Goal: Navigation & Orientation: Find specific page/section

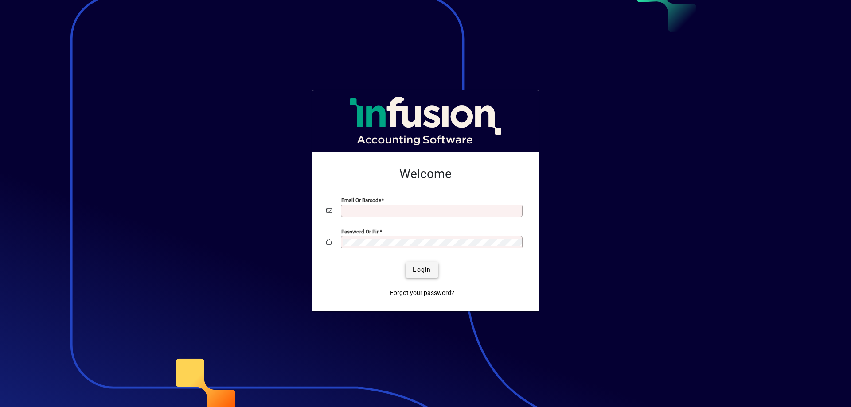
type input "**********"
click at [416, 268] on span "Login" at bounding box center [421, 269] width 18 height 9
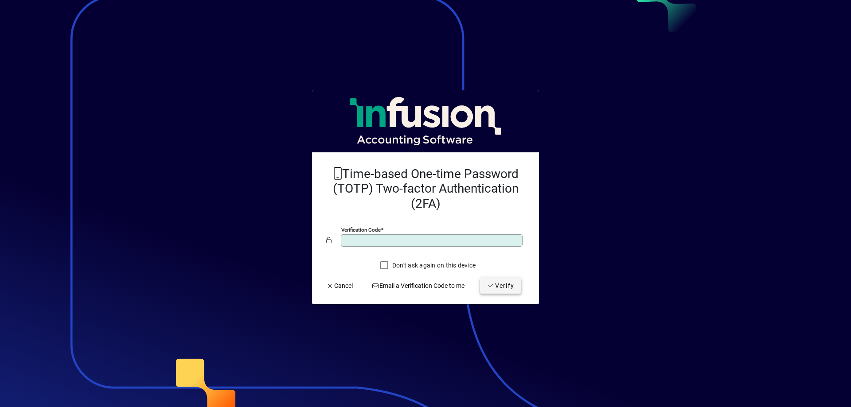
type input "******"
click at [502, 284] on span "Verify" at bounding box center [500, 285] width 27 height 9
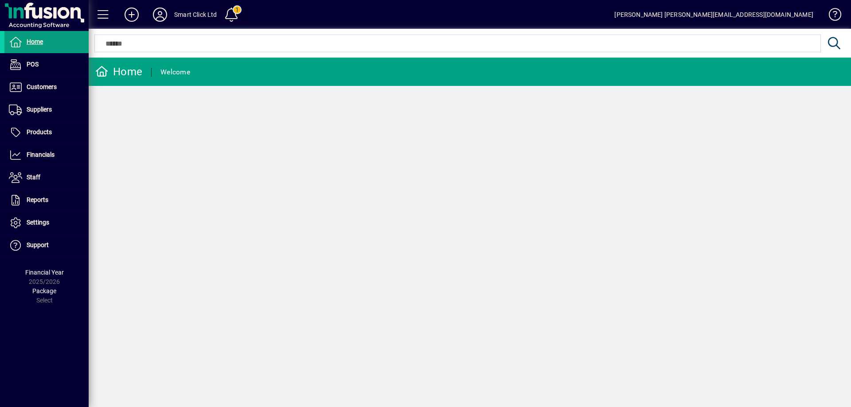
click at [232, 18] on span at bounding box center [231, 14] width 21 height 21
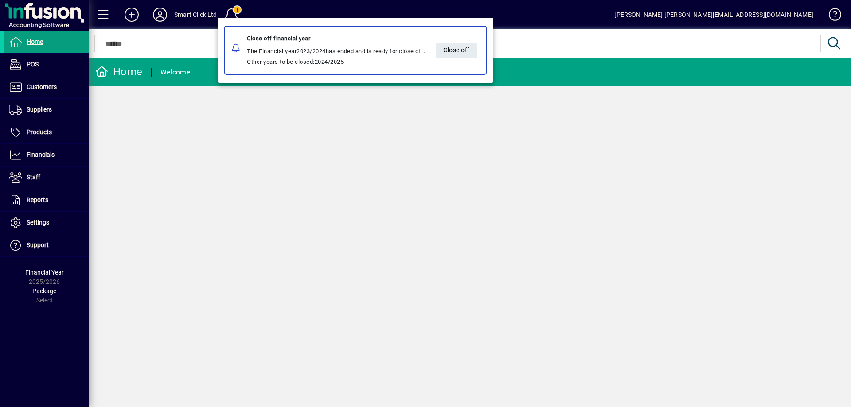
click at [230, 13] on div at bounding box center [425, 203] width 851 height 407
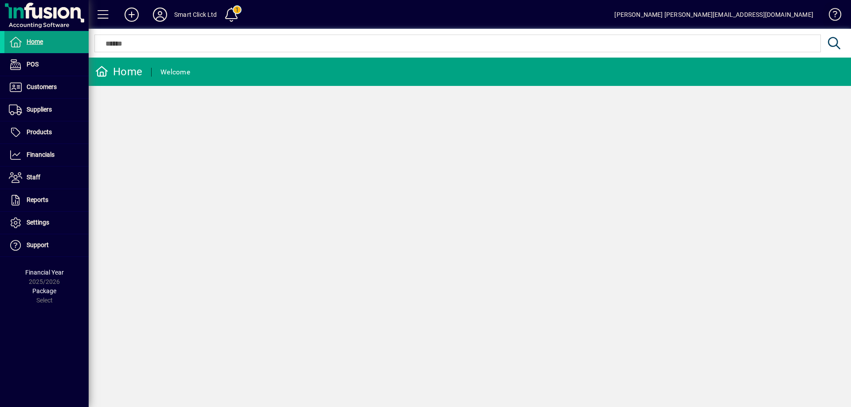
click at [833, 10] on span at bounding box center [830, 16] width 21 height 21
click at [37, 128] on span "Products" at bounding box center [27, 132] width 47 height 11
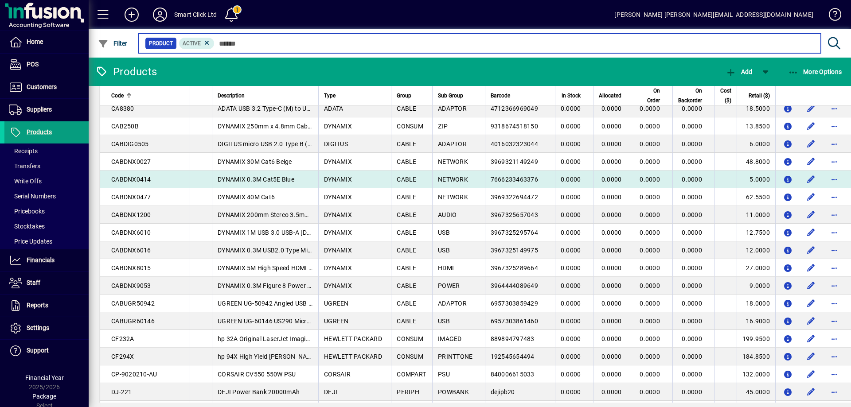
scroll to position [1525, 0]
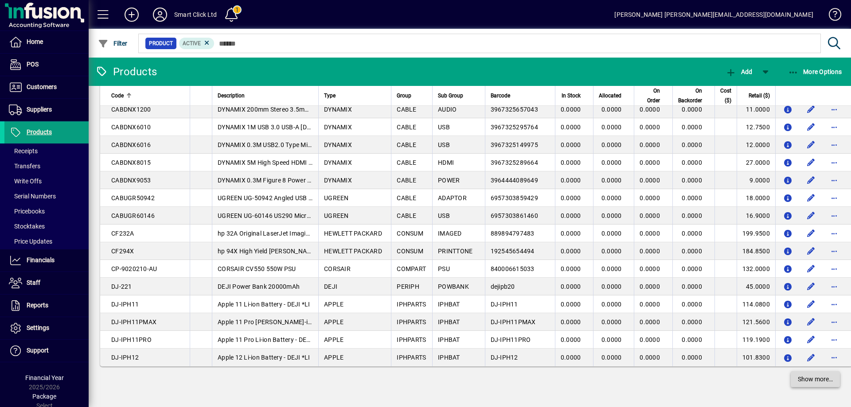
click at [797, 375] on span "Show more…" at bounding box center [814, 379] width 35 height 9
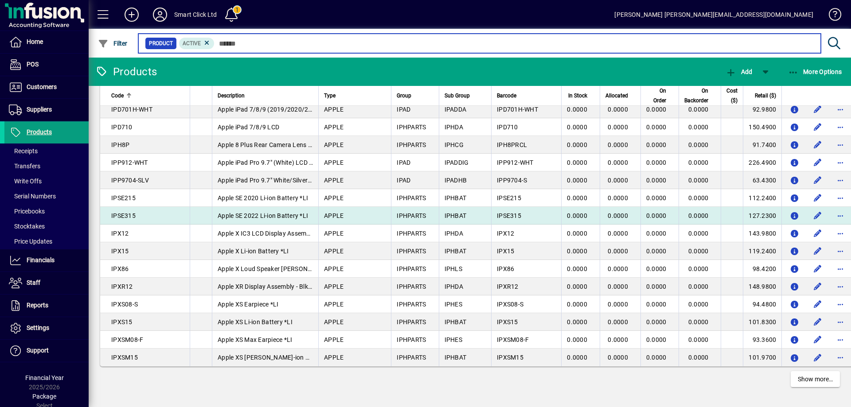
scroll to position [3297, 0]
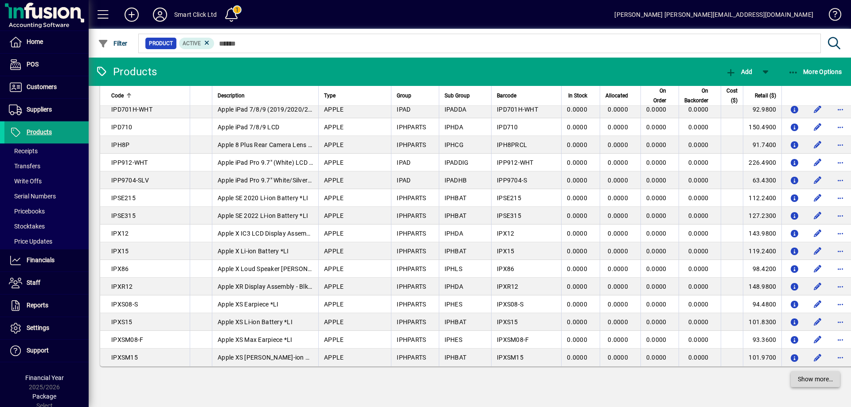
click at [802, 380] on span "Show more…" at bounding box center [814, 379] width 35 height 9
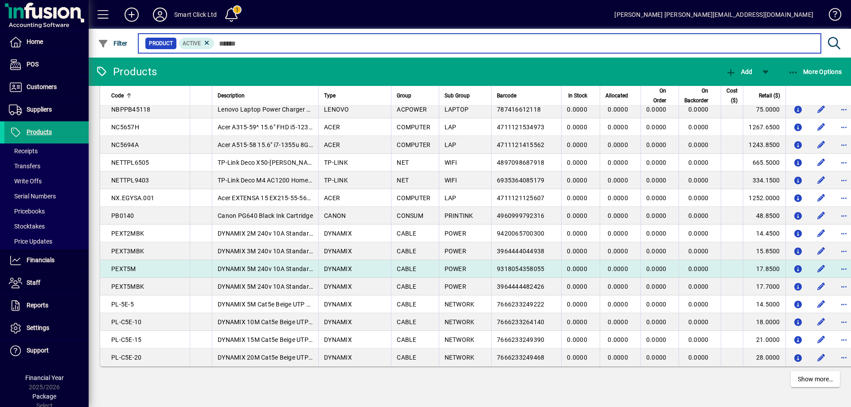
scroll to position [5071, 0]
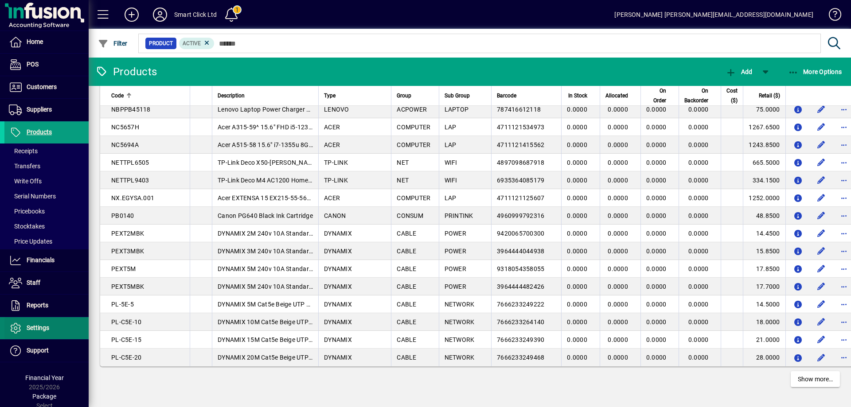
click at [43, 322] on span at bounding box center [46, 328] width 84 height 21
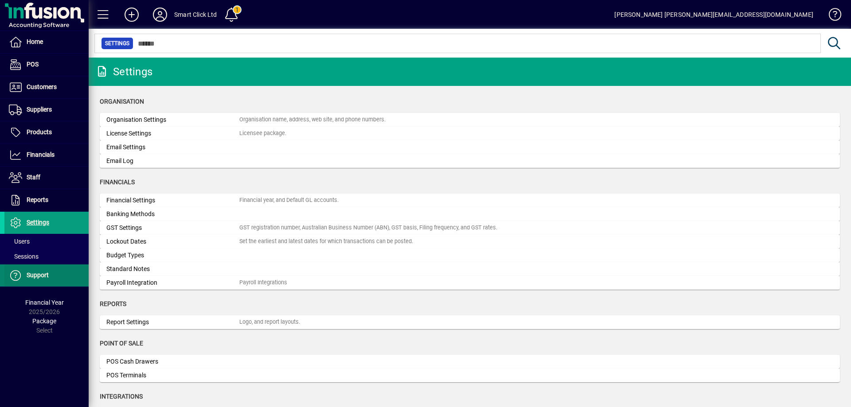
click at [50, 273] on span at bounding box center [46, 275] width 84 height 21
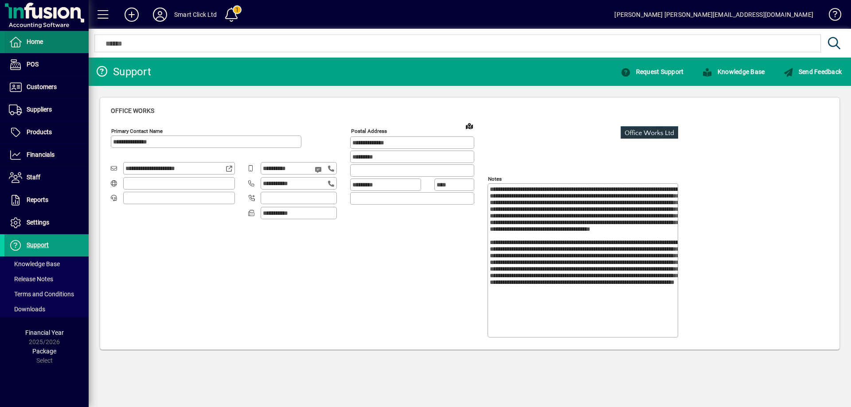
click at [43, 45] on span at bounding box center [46, 41] width 84 height 21
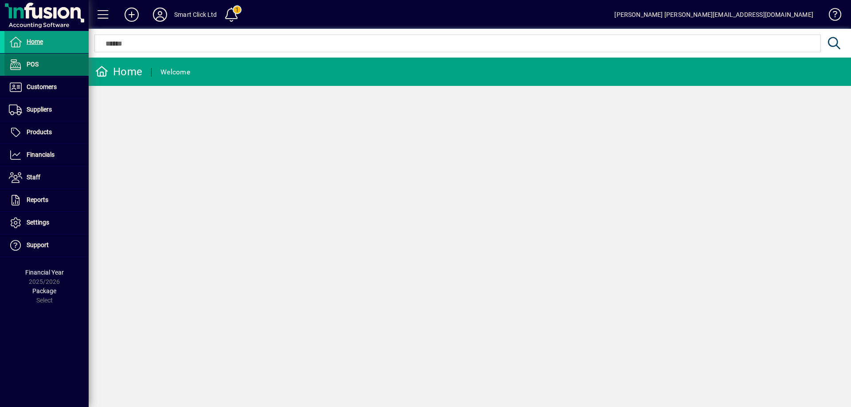
click at [46, 66] on span at bounding box center [46, 64] width 84 height 21
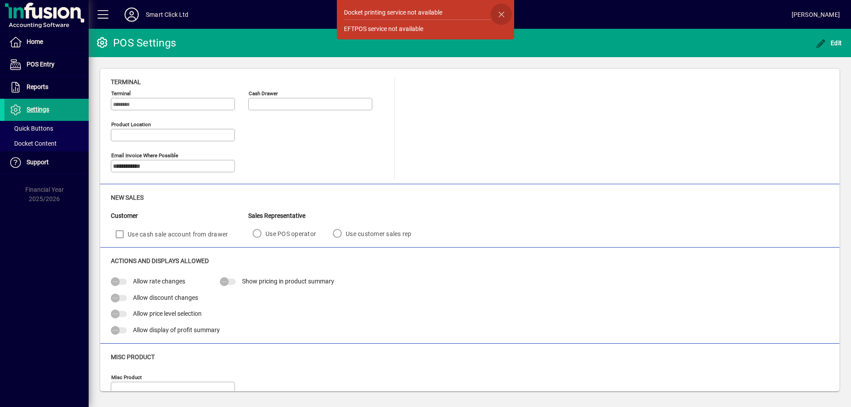
click at [498, 14] on span "button" at bounding box center [500, 14] width 21 height 21
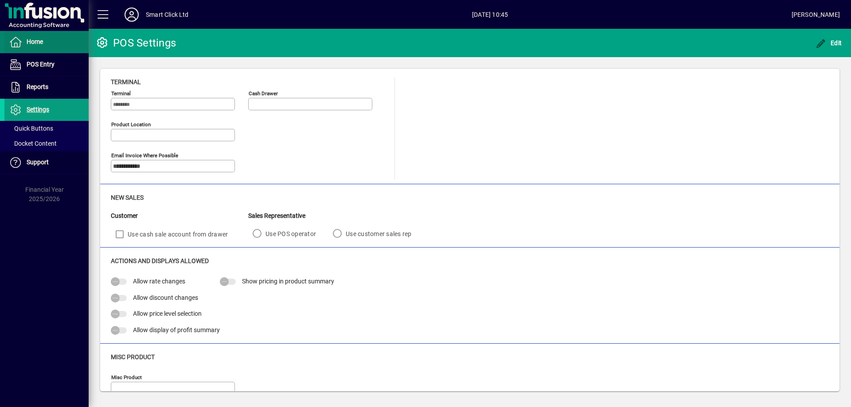
click at [35, 42] on span "Home" at bounding box center [35, 41] width 16 height 7
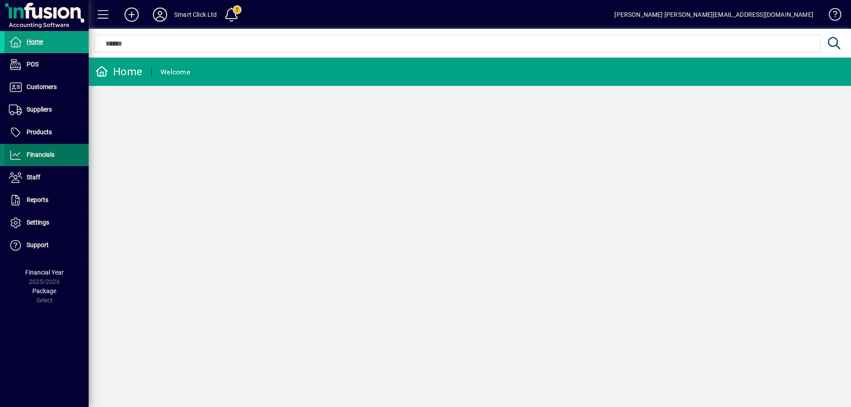
click at [17, 161] on span at bounding box center [46, 154] width 84 height 21
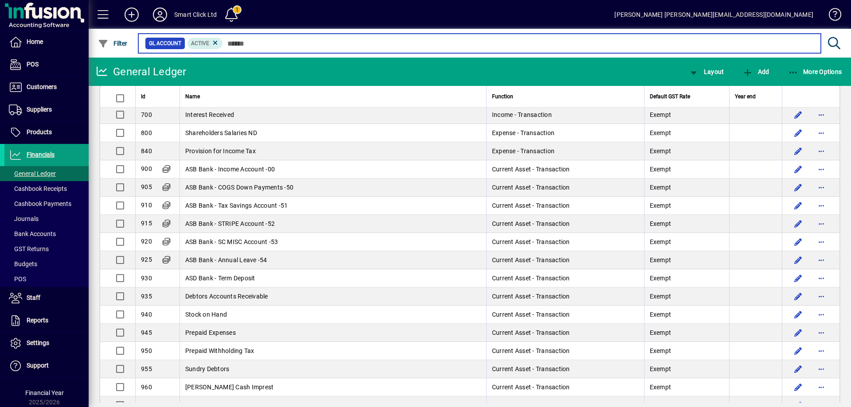
scroll to position [1834, 0]
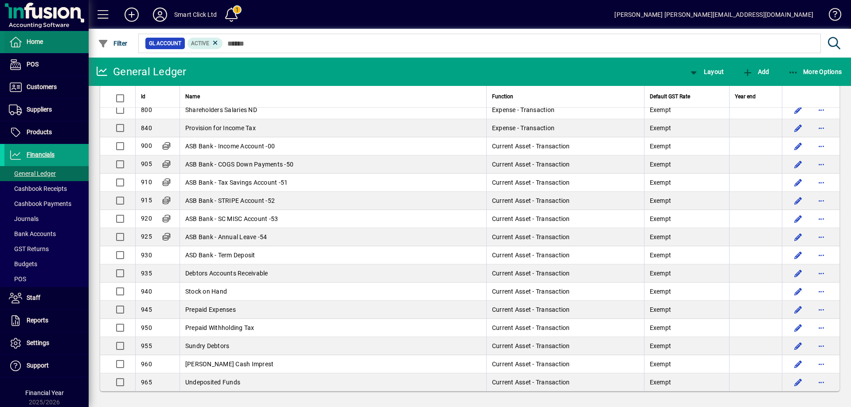
click at [44, 42] on span at bounding box center [46, 41] width 84 height 21
